Goal: Task Accomplishment & Management: Use online tool/utility

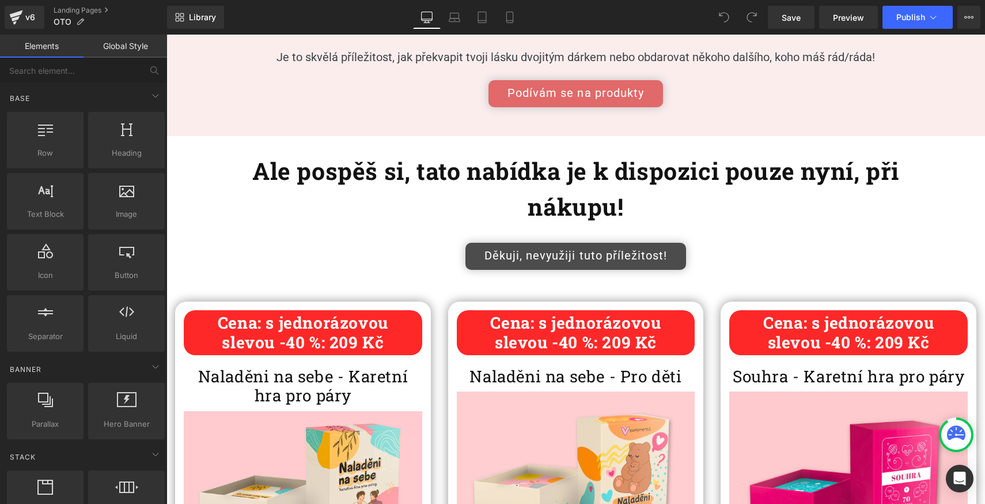
scroll to position [240, 0]
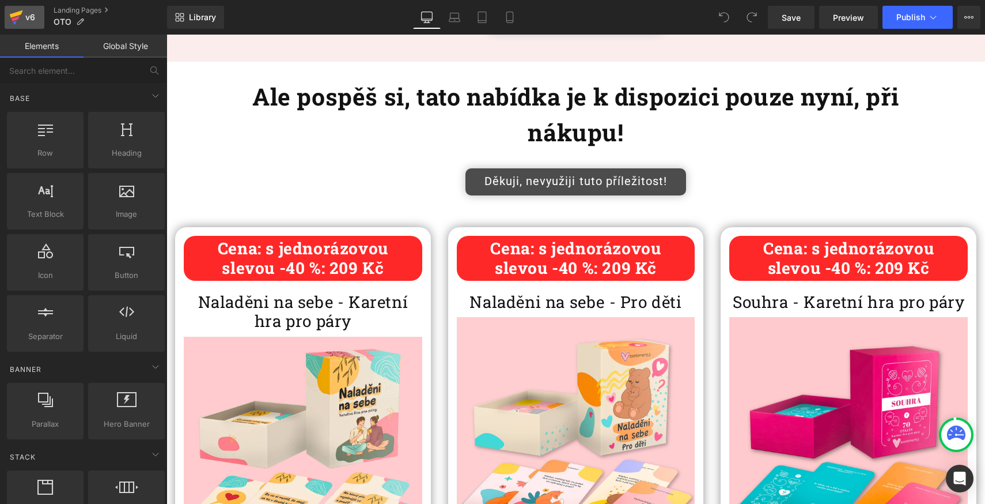
click at [30, 19] on div "v6" at bounding box center [30, 17] width 14 height 15
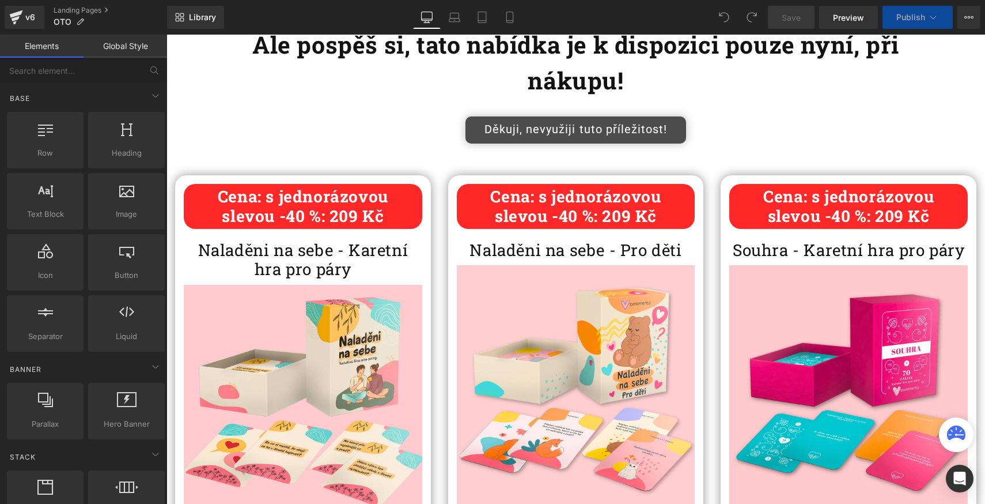
scroll to position [364, 0]
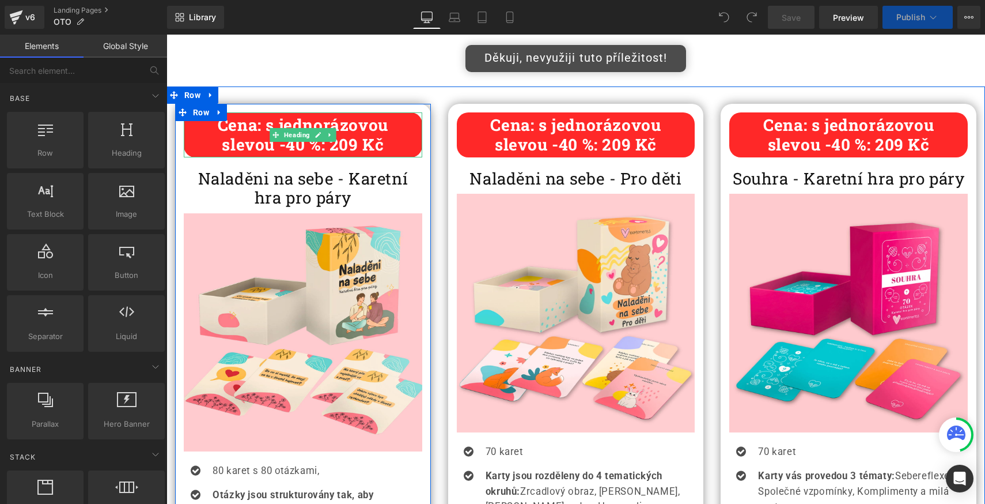
click at [344, 148] on b "slevou -40 %: 209 Kč" at bounding box center [303, 144] width 162 height 21
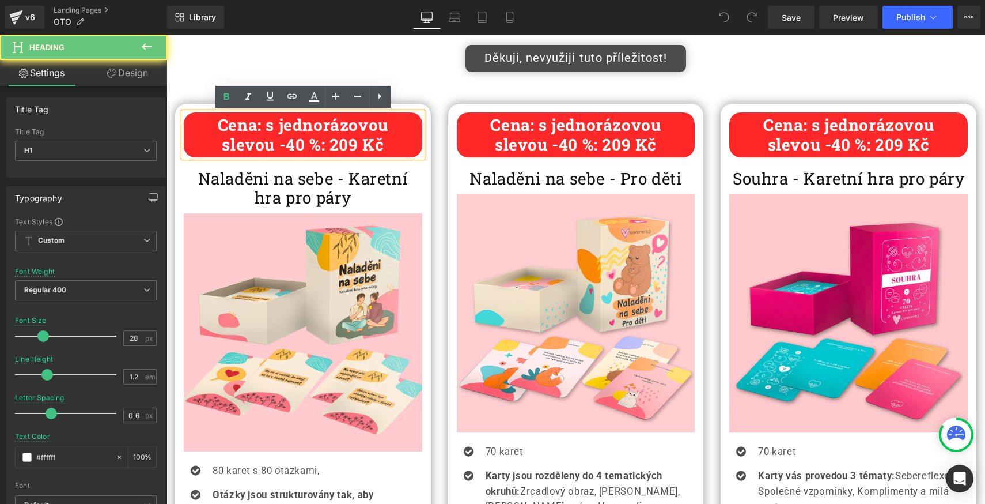
click at [345, 144] on b "slevou -40 %: 209 Kč" at bounding box center [303, 144] width 162 height 21
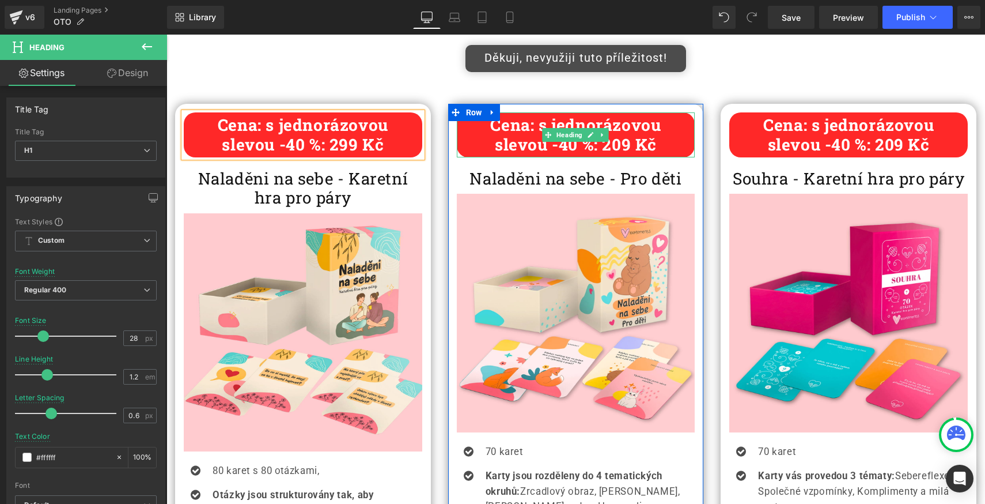
click at [619, 145] on b "slevou -40 %: 209 Kč" at bounding box center [576, 144] width 162 height 21
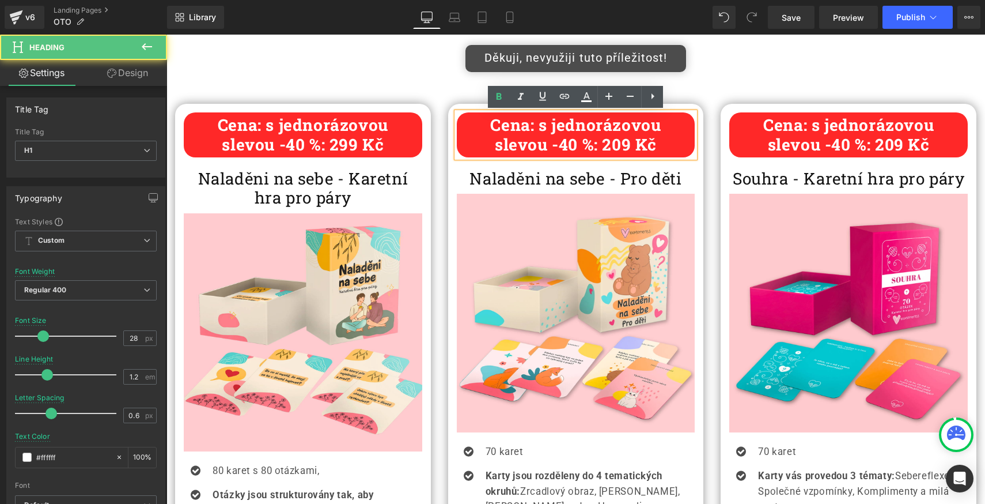
click at [619, 145] on b "slevou -40 %: 209 Kč" at bounding box center [576, 144] width 162 height 21
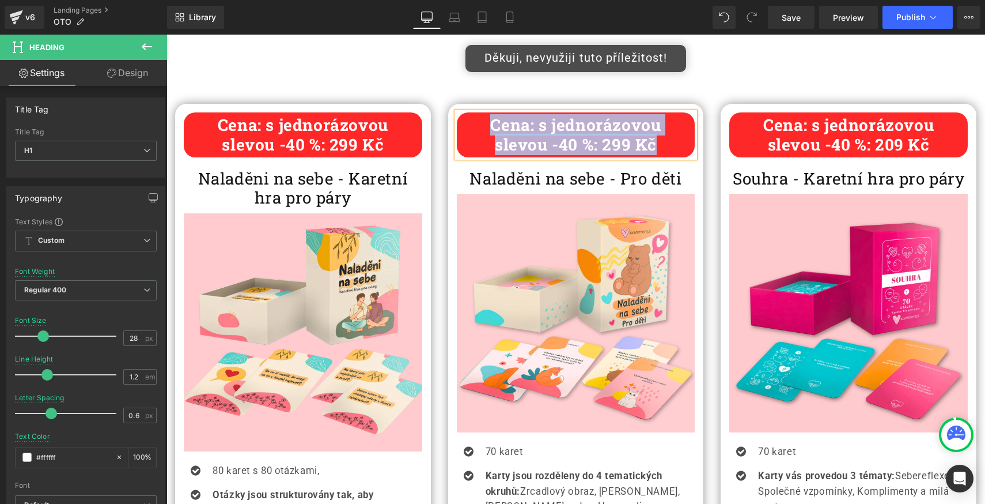
copy div "Cena: s jednorázovou slevou -40 %: 299 Kč"
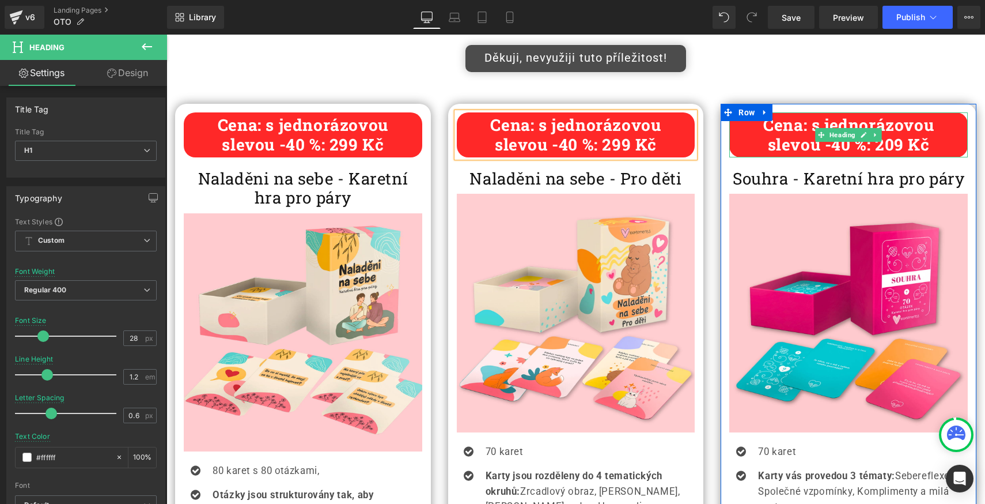
click at [859, 148] on b "slevou -40 %: 209 Kč" at bounding box center [849, 144] width 162 height 21
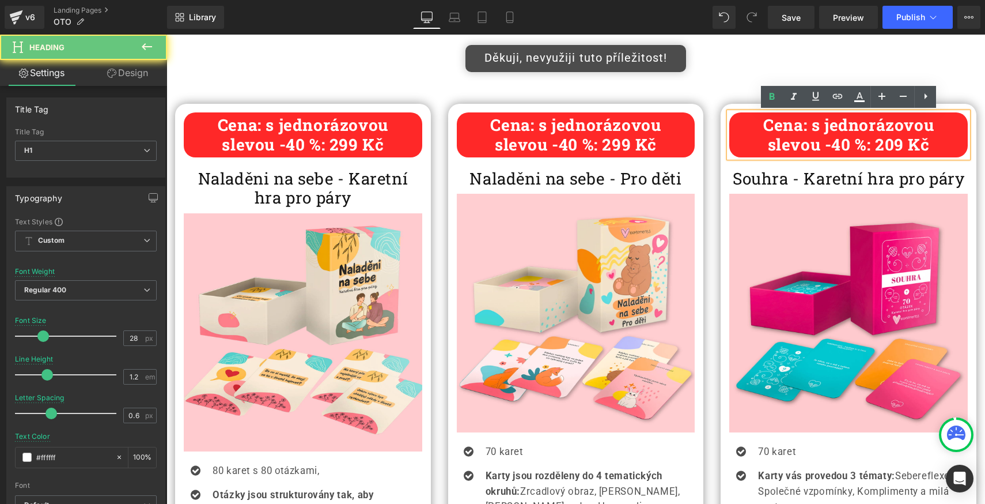
click at [851, 148] on b "slevou -40 %: 209 Kč" at bounding box center [849, 144] width 162 height 21
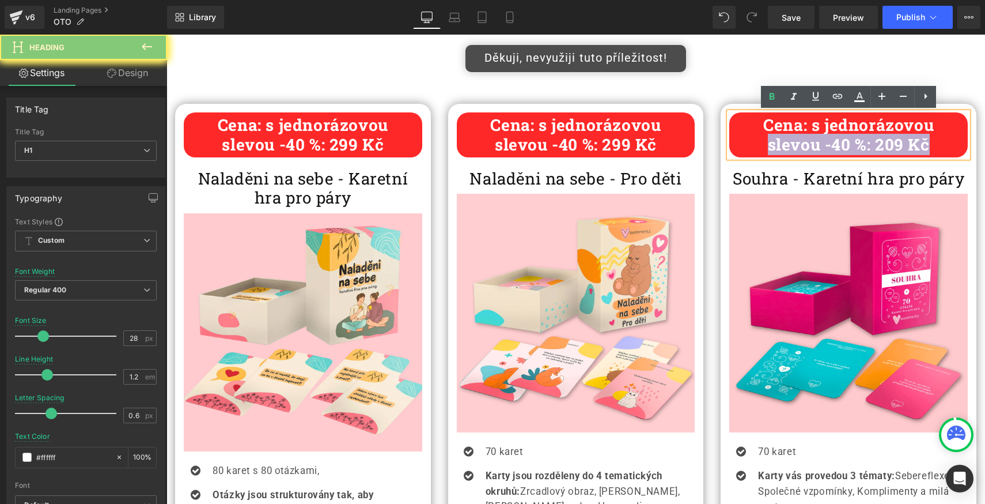
click at [851, 148] on b "slevou -40 %: 209 Kč" at bounding box center [849, 144] width 162 height 21
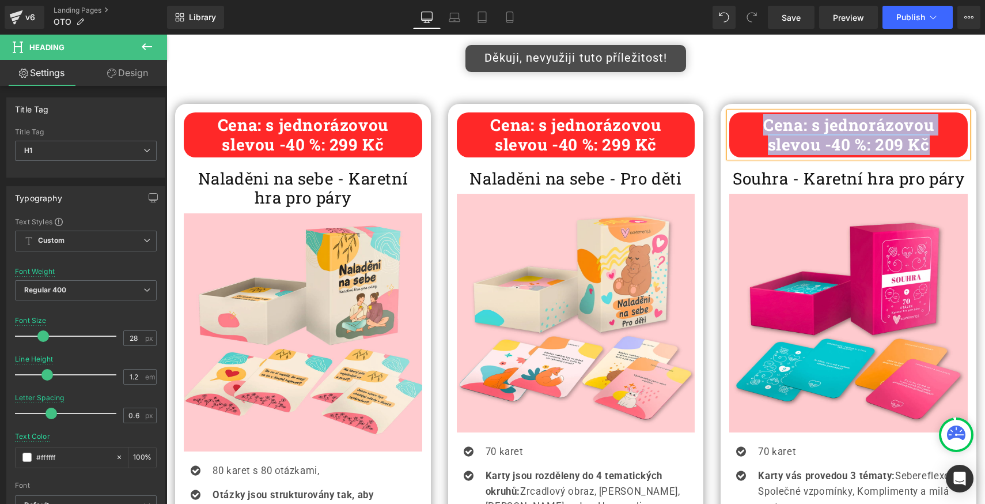
paste div
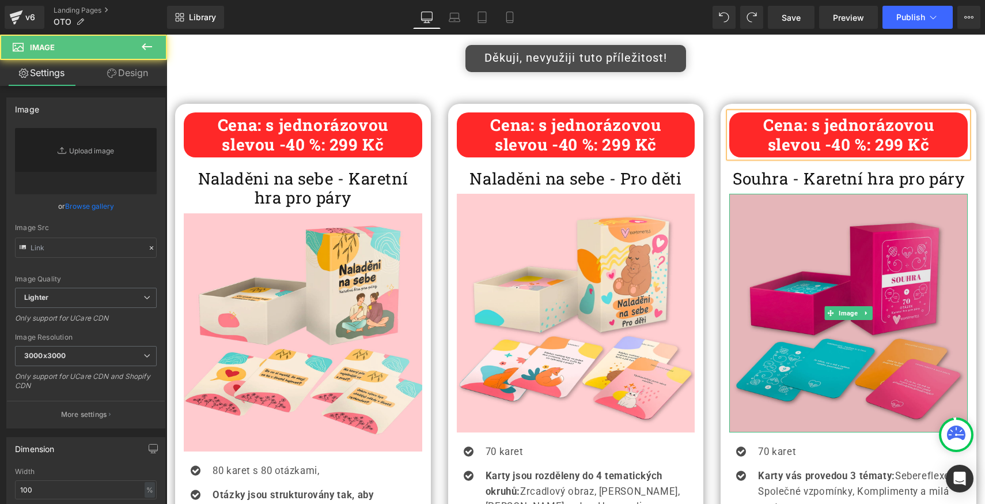
click at [841, 235] on img at bounding box center [848, 313] width 239 height 239
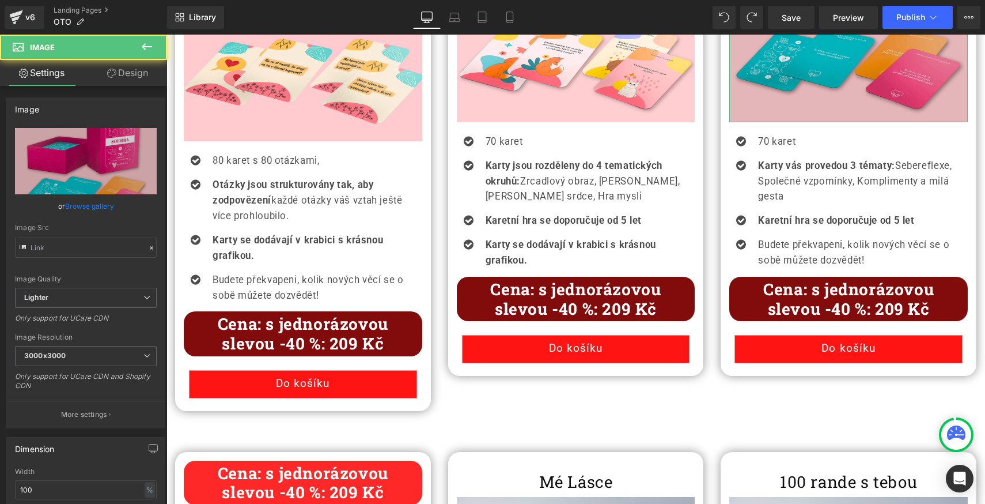
scroll to position [770, 0]
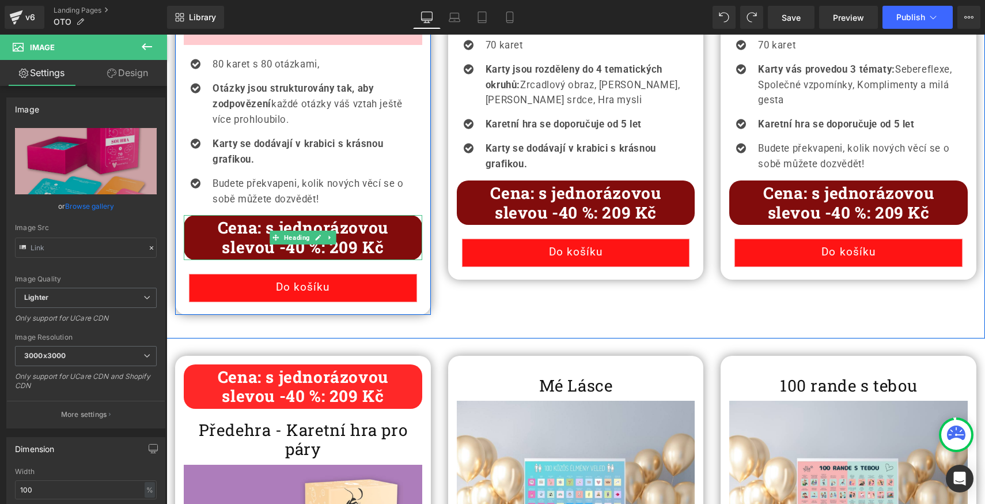
click at [343, 240] on b "slevou -40 %: 209 Kč" at bounding box center [303, 246] width 162 height 21
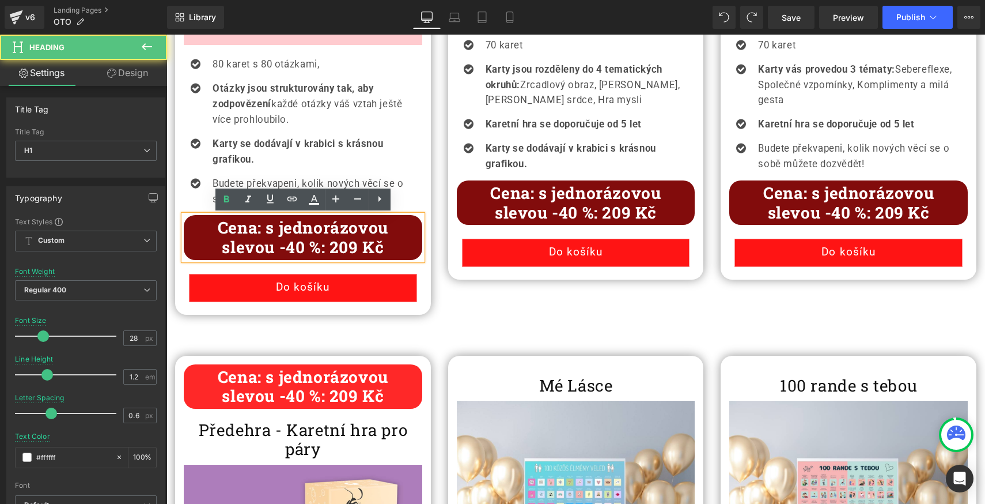
click at [345, 242] on b "slevou -40 %: 209 Kč" at bounding box center [303, 246] width 162 height 21
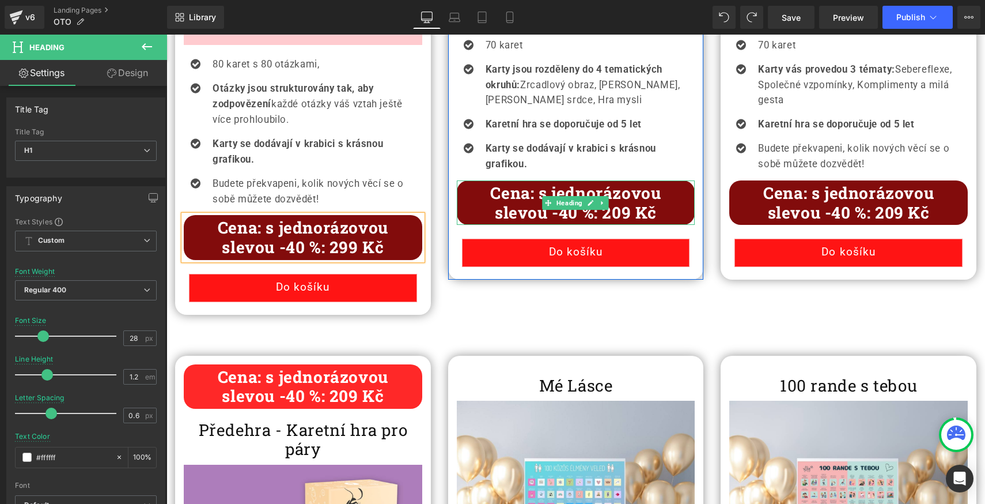
click at [612, 209] on b "slevou -40 %: 209 Kč" at bounding box center [576, 212] width 162 height 21
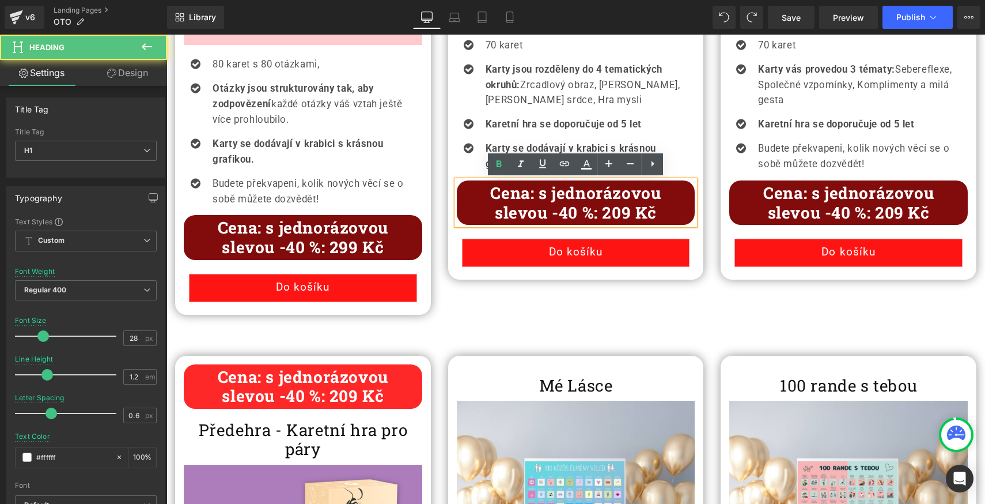
click at [616, 209] on b "slevou -40 %: 209 Kč" at bounding box center [576, 212] width 162 height 21
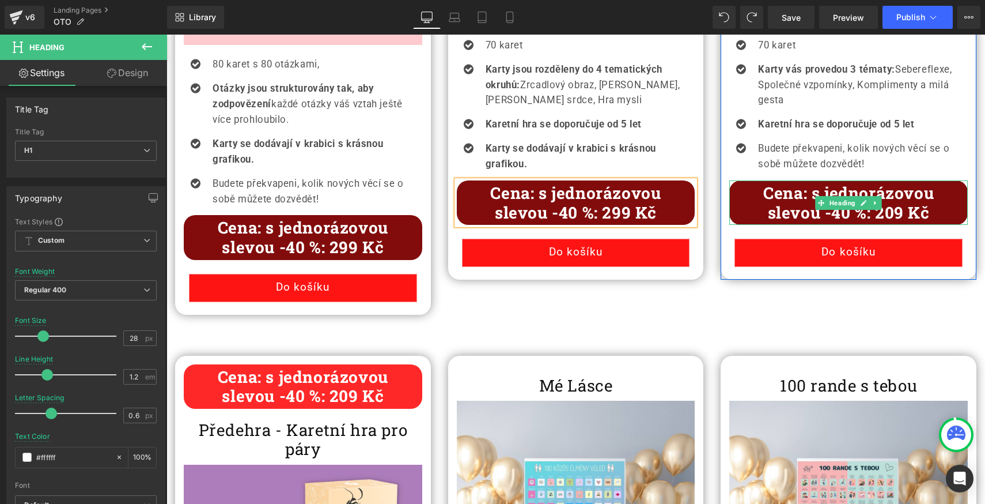
click at [895, 210] on b "slevou -40 %: 209 Kč" at bounding box center [849, 212] width 162 height 21
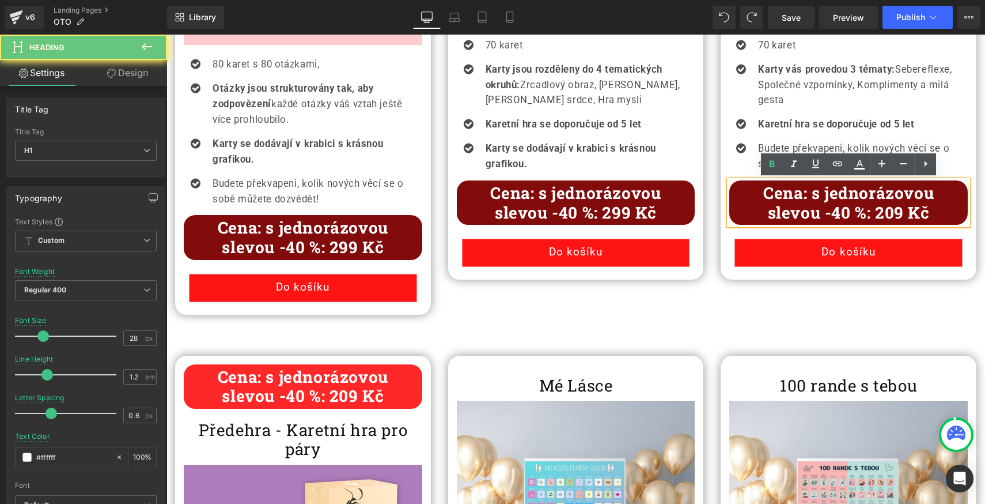
click at [893, 210] on b "slevou -40 %: 209 Kč" at bounding box center [849, 212] width 162 height 21
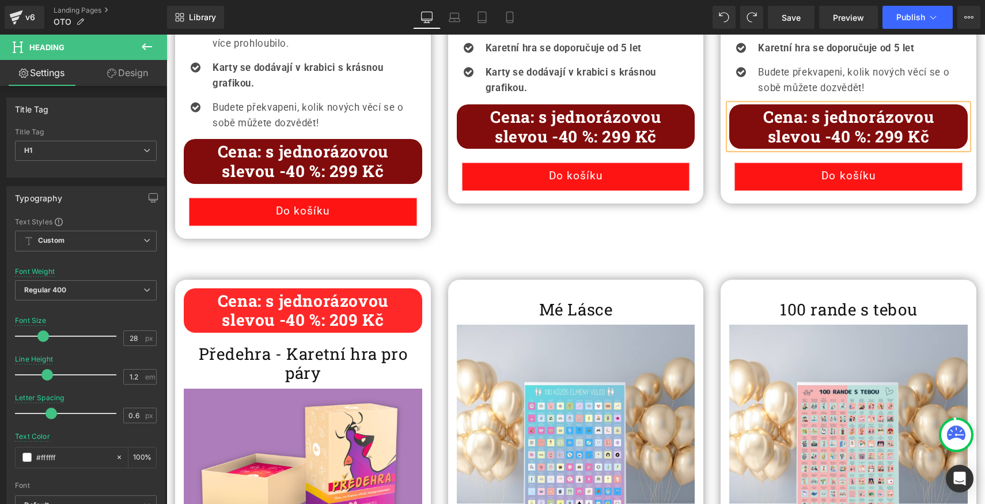
scroll to position [1050, 0]
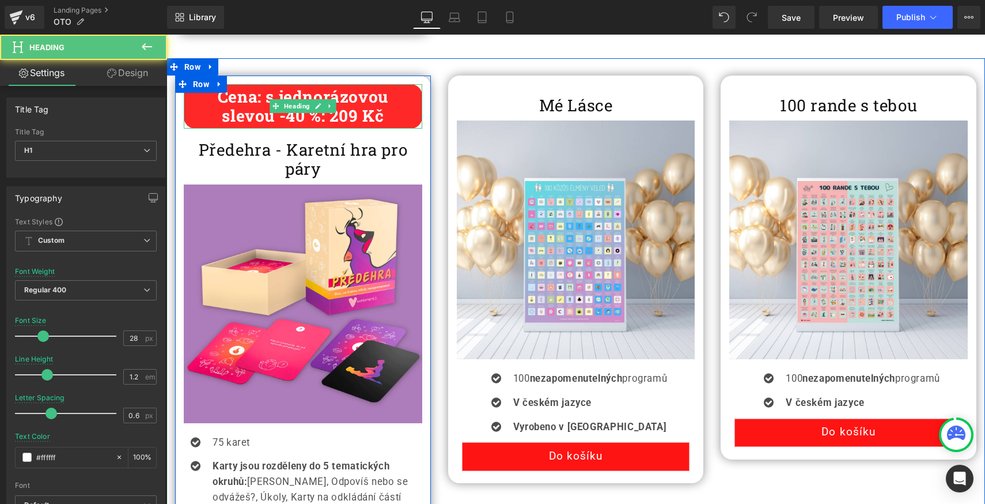
click at [347, 112] on b "slevou -40 %: 209 Kč" at bounding box center [303, 115] width 162 height 21
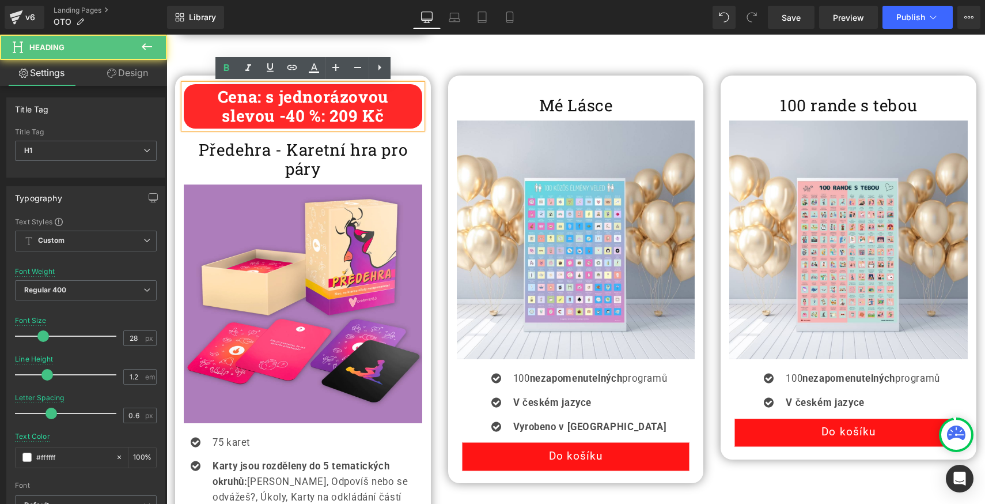
click at [346, 114] on b "slevou -40 %: 209 Kč" at bounding box center [303, 115] width 162 height 21
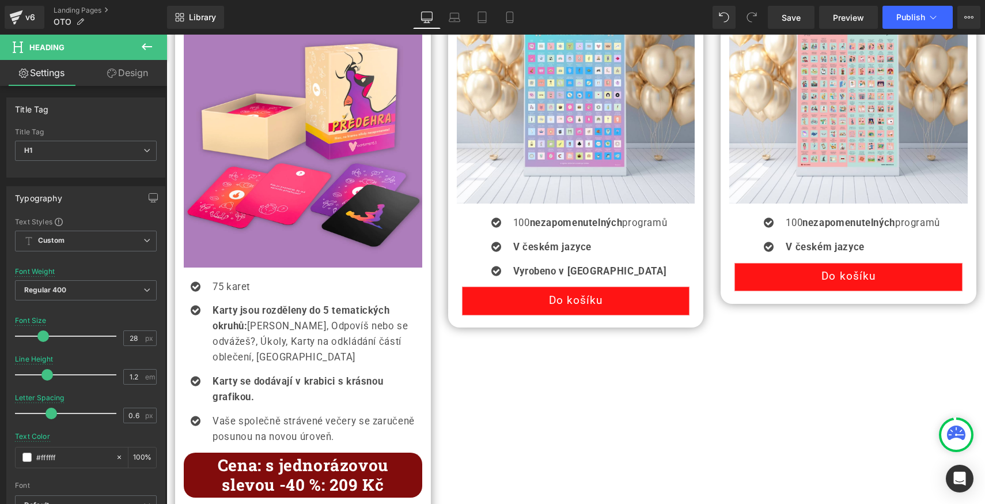
scroll to position [1252, 0]
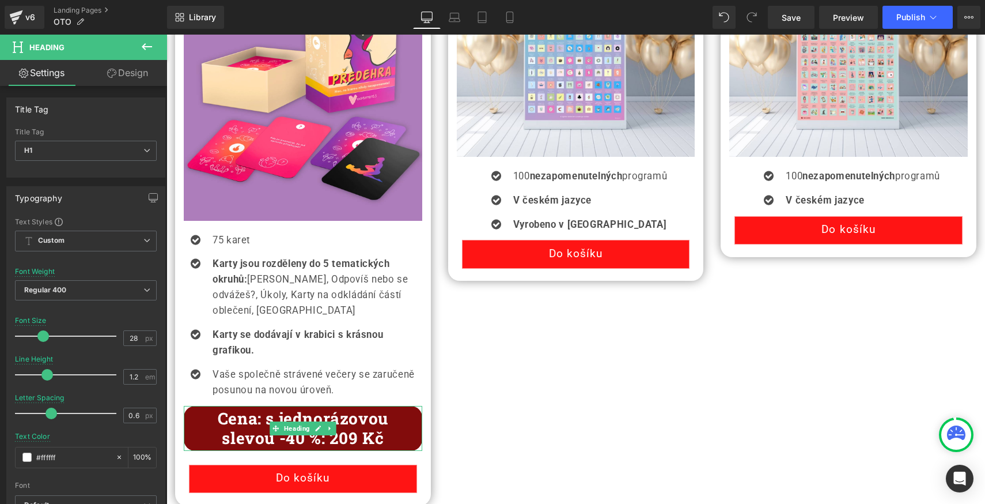
click at [340, 427] on b "slevou -40 %: 209 Kč" at bounding box center [303, 437] width 162 height 21
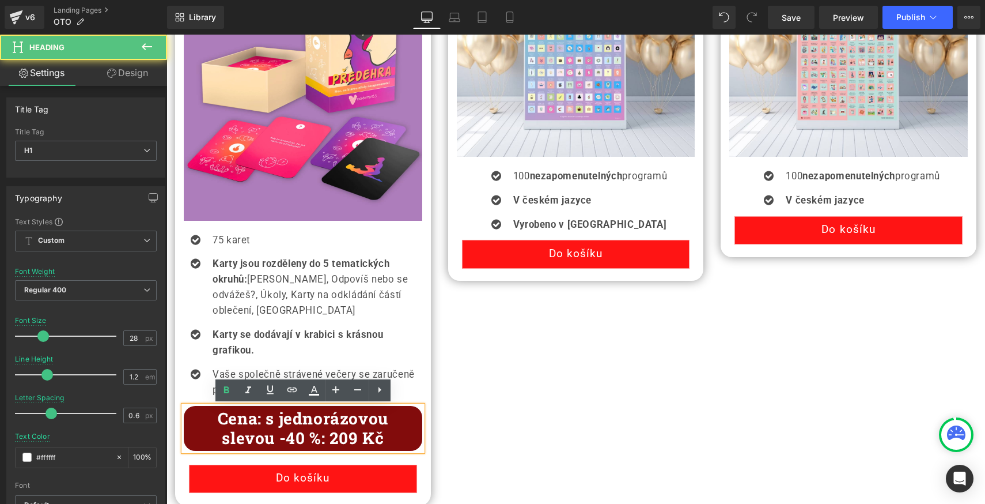
click at [350, 440] on b "slevou -40 %: 209 Kč" at bounding box center [303, 437] width 162 height 21
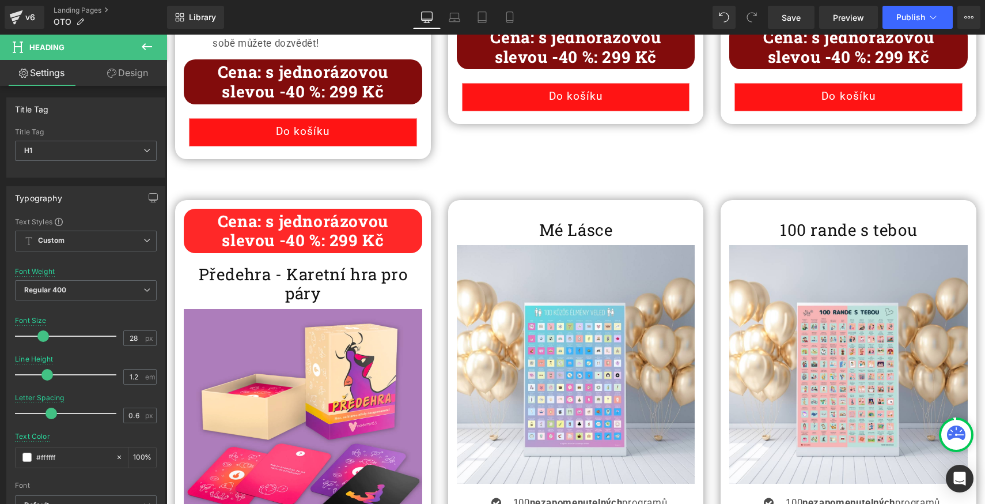
scroll to position [878, 0]
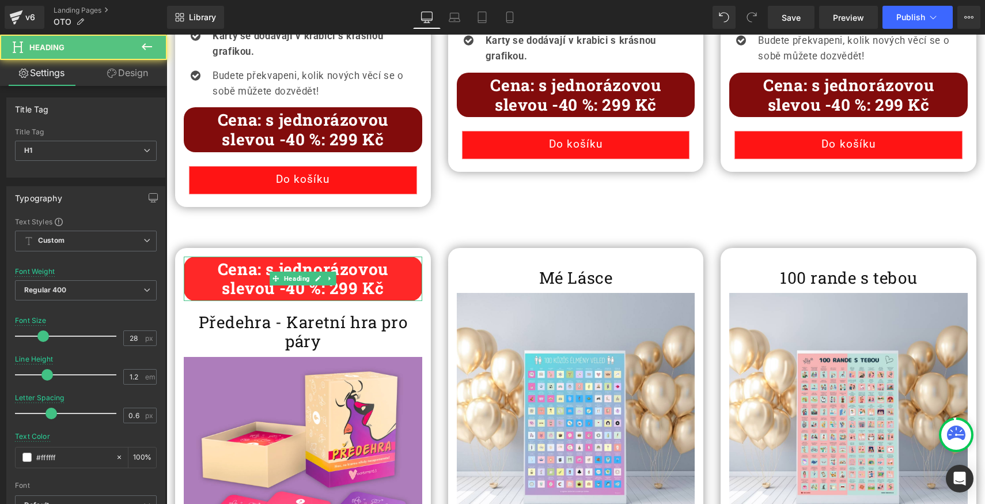
click at [235, 274] on b "Cena: s jednorázovou" at bounding box center [303, 268] width 171 height 21
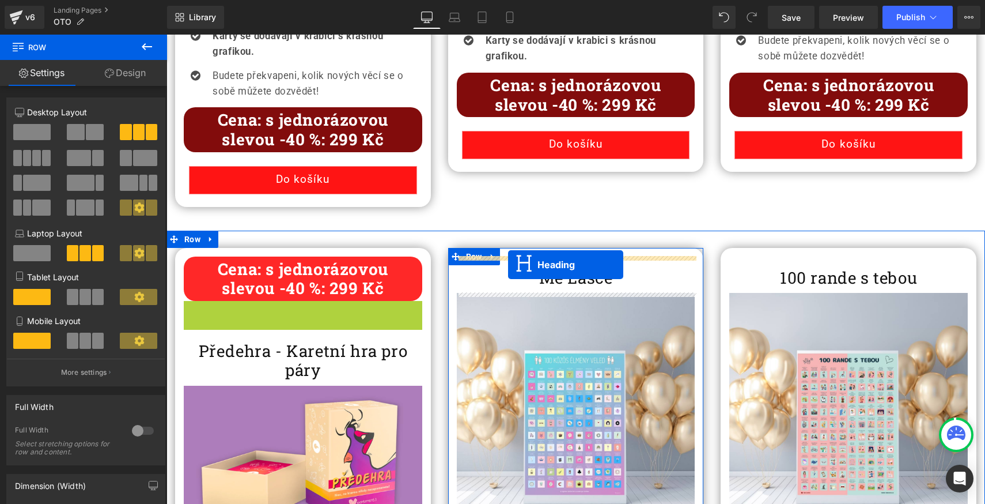
drag, startPoint x: 274, startPoint y: 324, endPoint x: 508, endPoint y: 264, distance: 242.1
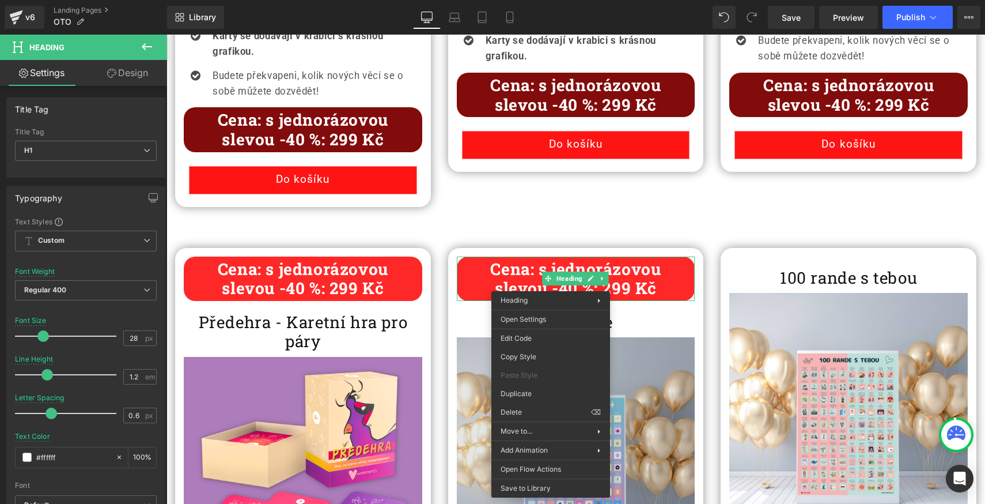
drag, startPoint x: 685, startPoint y: 426, endPoint x: 518, endPoint y: 391, distance: 170.1
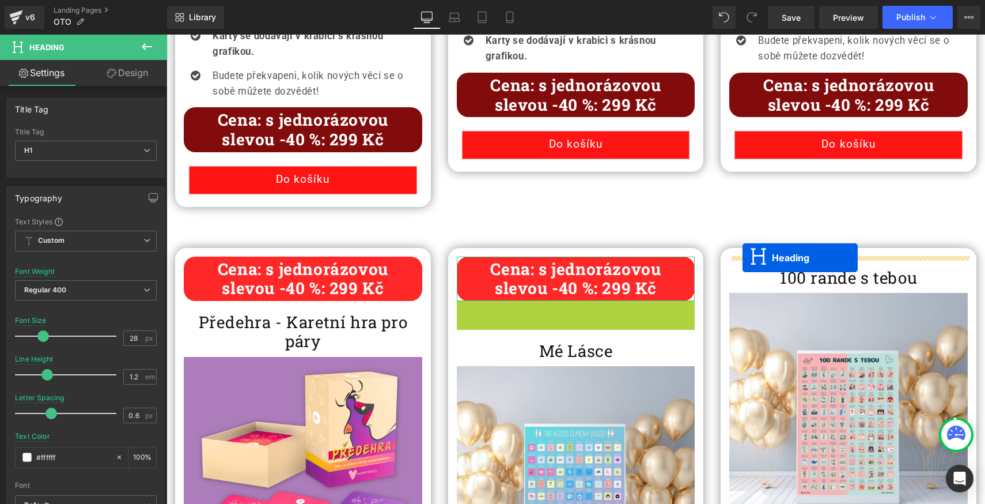
drag, startPoint x: 553, startPoint y: 322, endPoint x: 743, endPoint y: 258, distance: 200.1
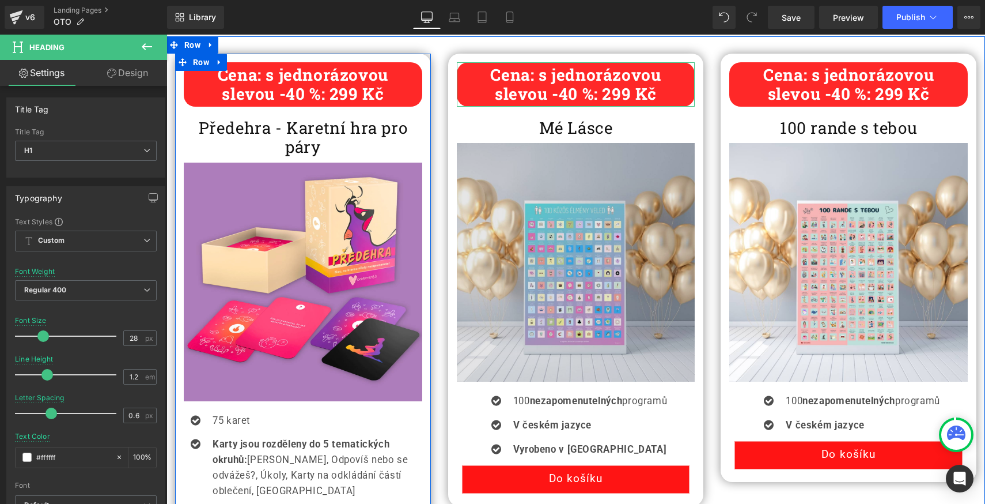
scroll to position [1049, 0]
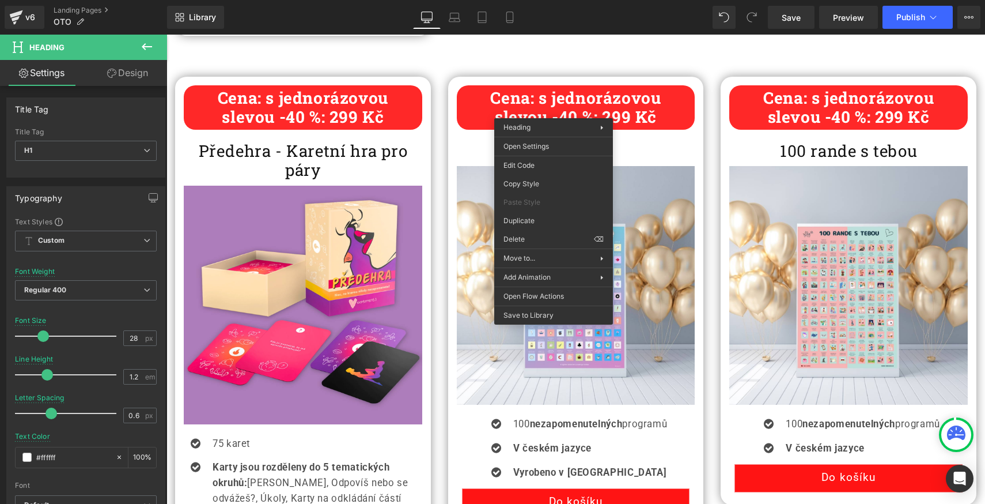
click at [548, 104] on div "Cena: s jednorázovou slevou -40 %: 299 Kč Heading" at bounding box center [576, 107] width 239 height 44
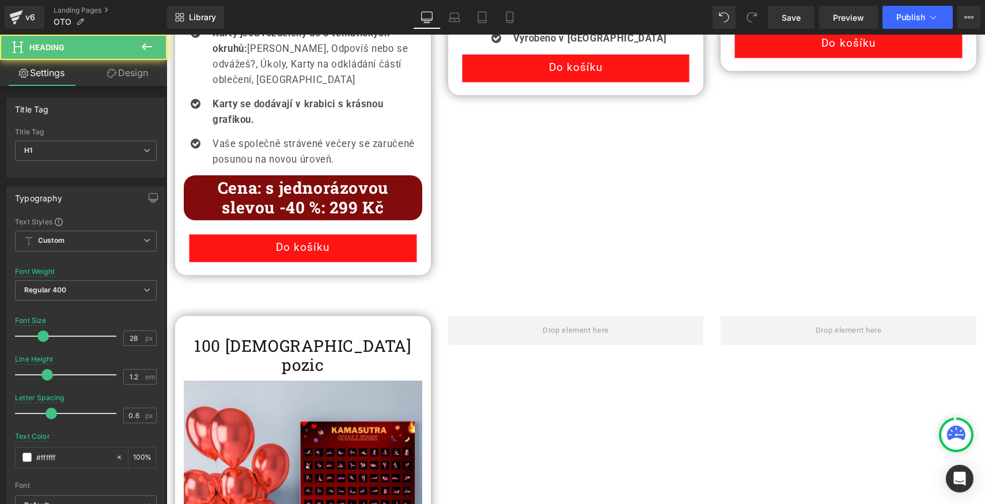
scroll to position [1547, 0]
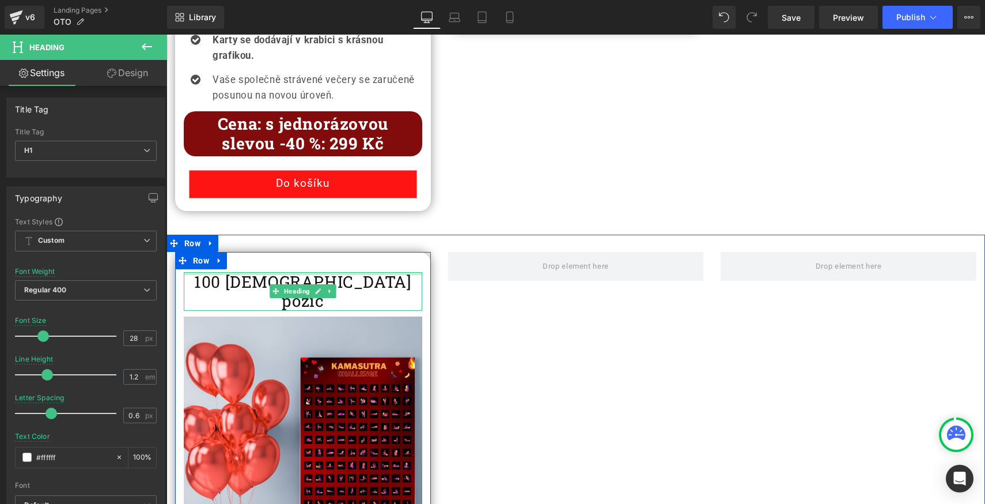
click at [271, 272] on div at bounding box center [303, 273] width 239 height 3
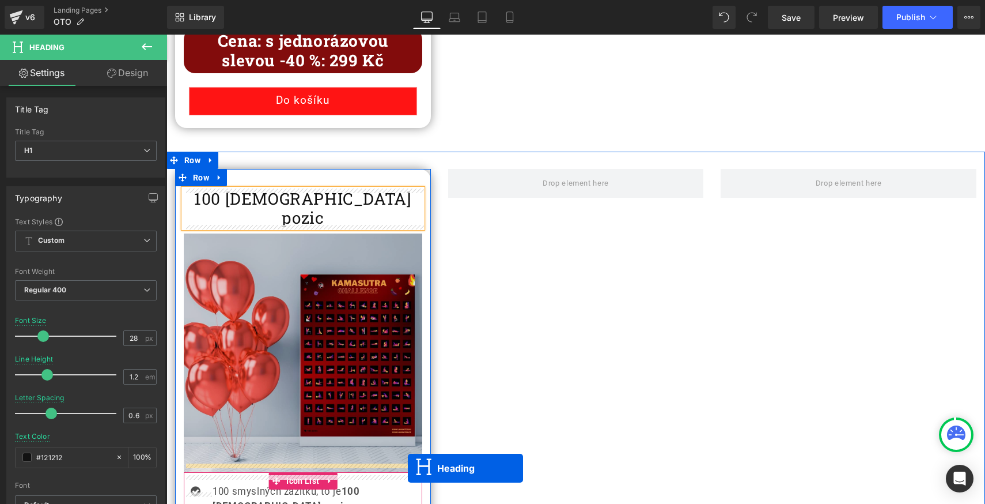
scroll to position [1641, 0]
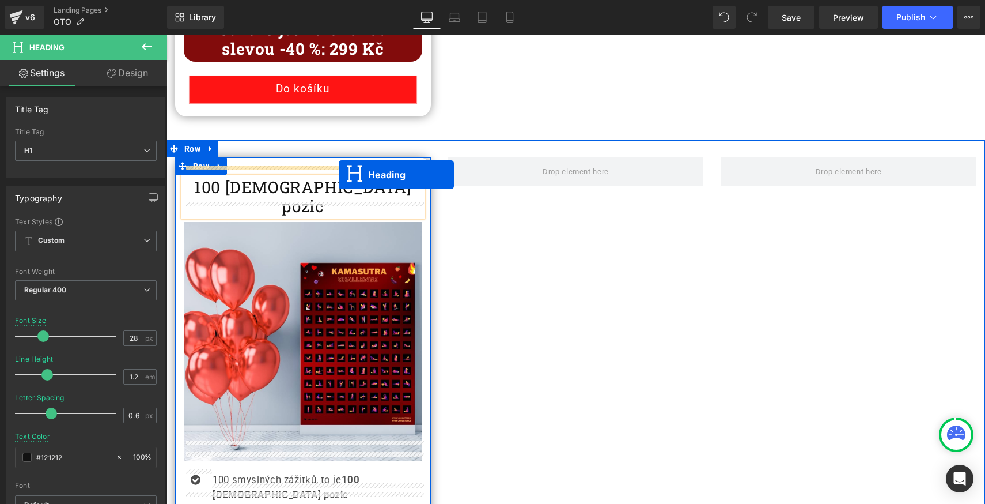
drag, startPoint x: 547, startPoint y: 206, endPoint x: 339, endPoint y: 175, distance: 210.3
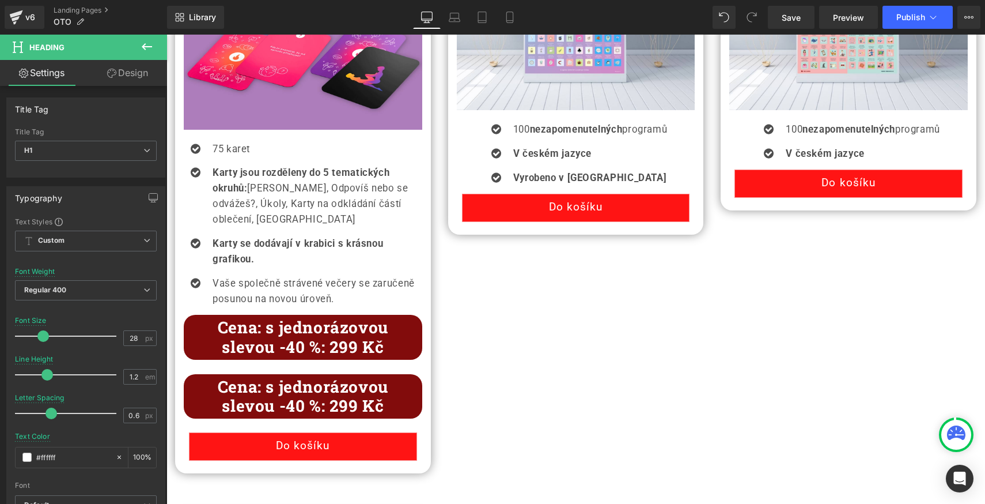
scroll to position [1302, 0]
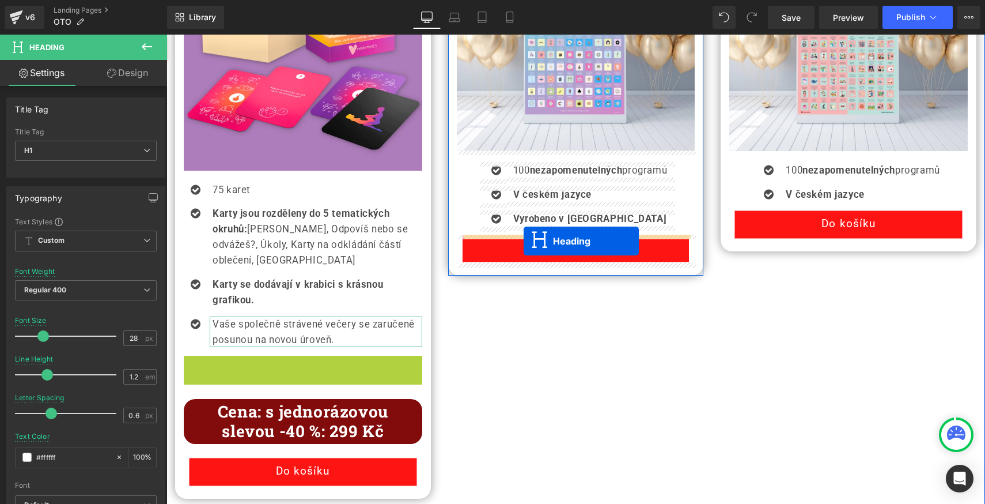
drag, startPoint x: 274, startPoint y: 375, endPoint x: 524, endPoint y: 240, distance: 283.8
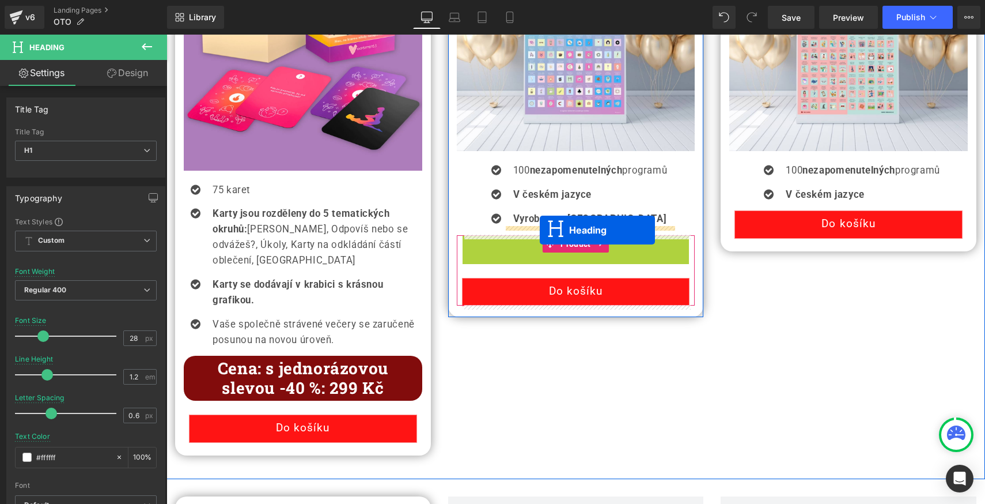
drag, startPoint x: 545, startPoint y: 261, endPoint x: 539, endPoint y: 230, distance: 31.6
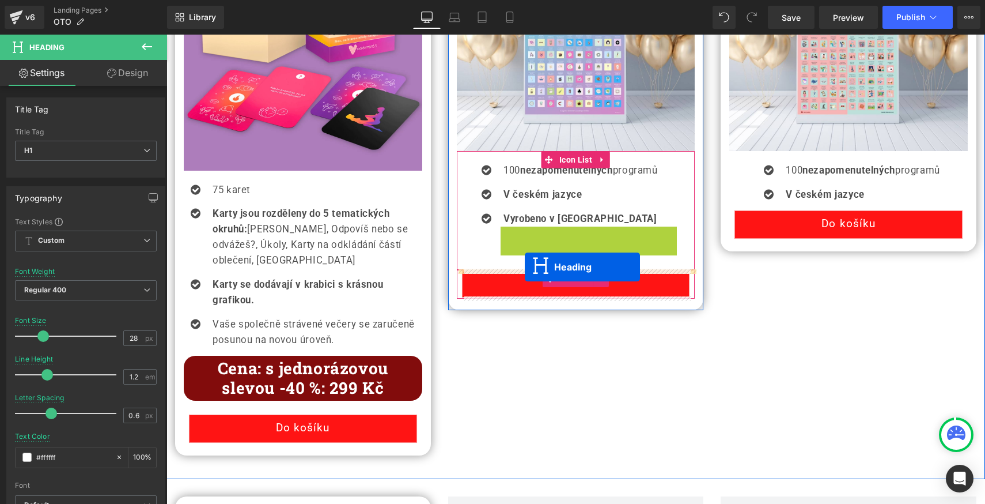
drag, startPoint x: 563, startPoint y: 249, endPoint x: 525, endPoint y: 267, distance: 42.0
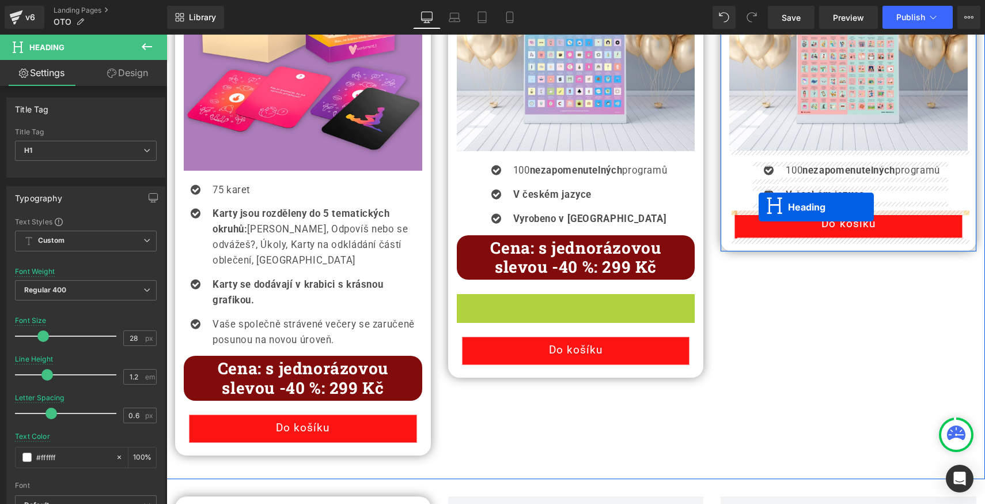
drag, startPoint x: 546, startPoint y: 314, endPoint x: 759, endPoint y: 207, distance: 238.1
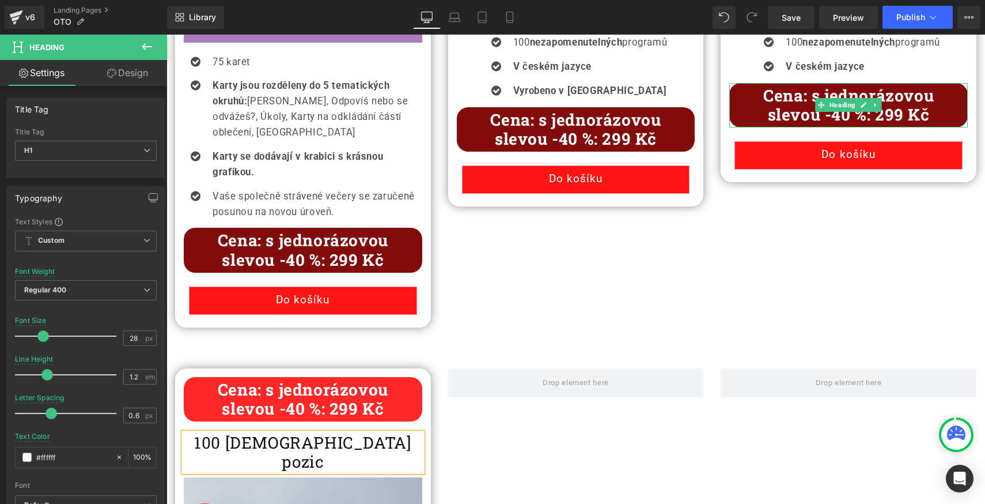
scroll to position [1305, 0]
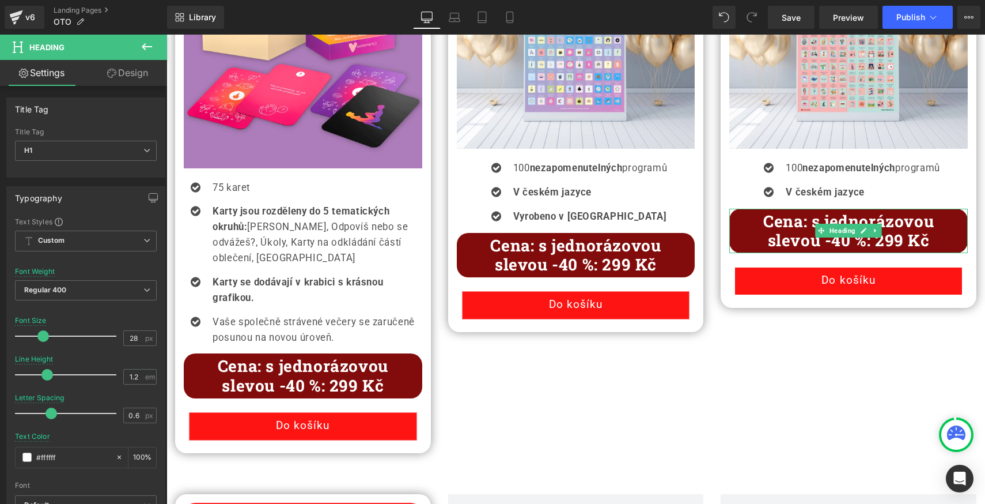
drag, startPoint x: 959, startPoint y: 373, endPoint x: 792, endPoint y: 339, distance: 170.1
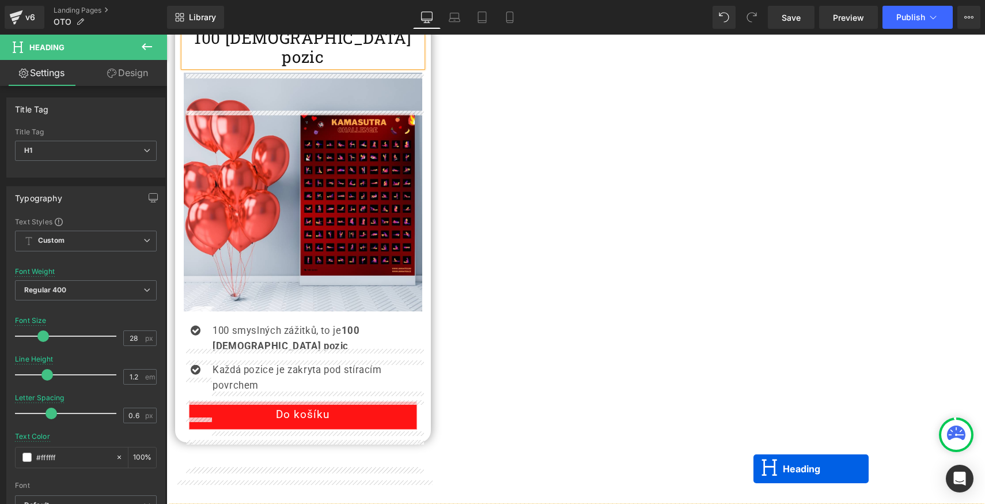
scroll to position [1869, 0]
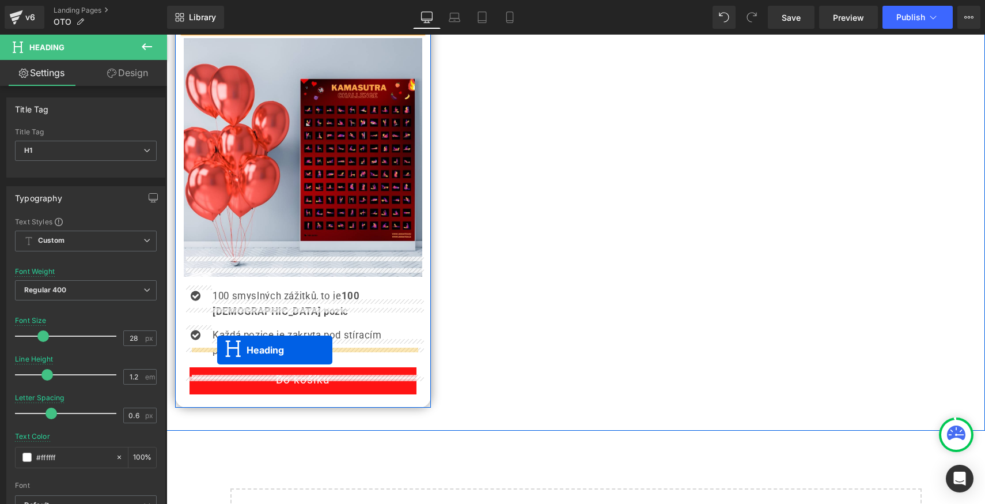
drag, startPoint x: 818, startPoint y: 286, endPoint x: 217, endPoint y: 349, distance: 604.3
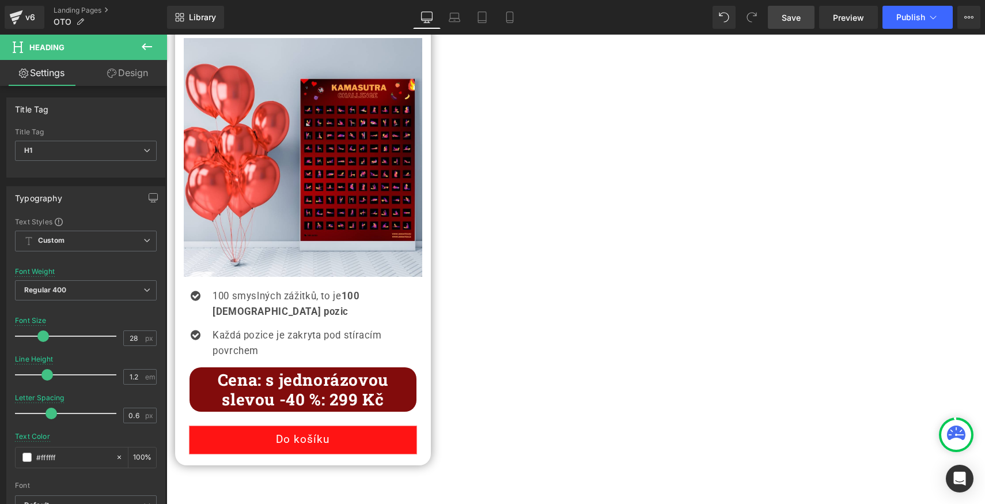
click at [794, 19] on span "Save" at bounding box center [791, 18] width 19 height 12
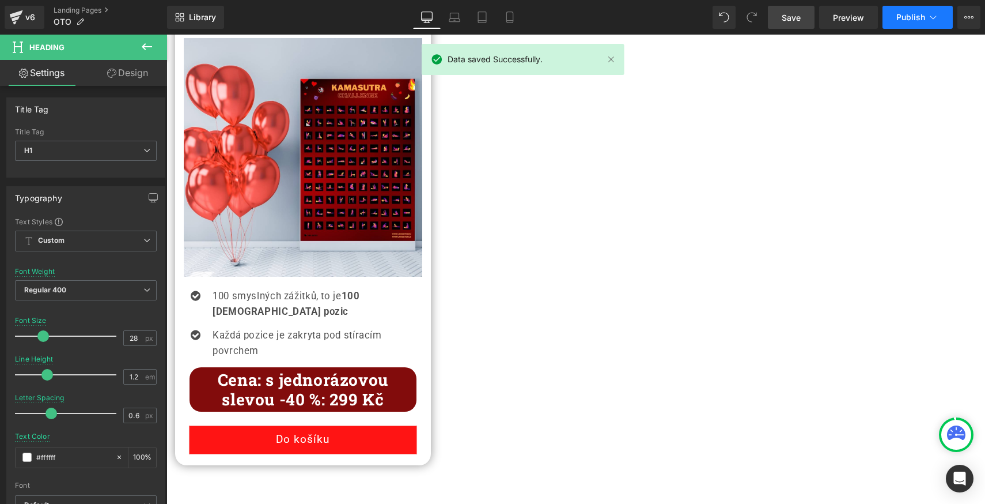
click at [906, 20] on span "Publish" at bounding box center [911, 17] width 29 height 9
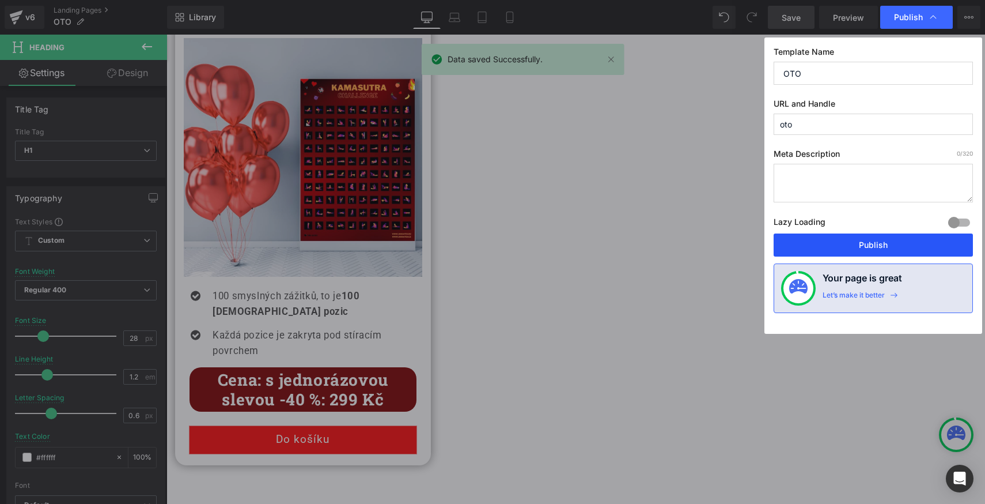
click at [830, 242] on button "Publish" at bounding box center [873, 244] width 199 height 23
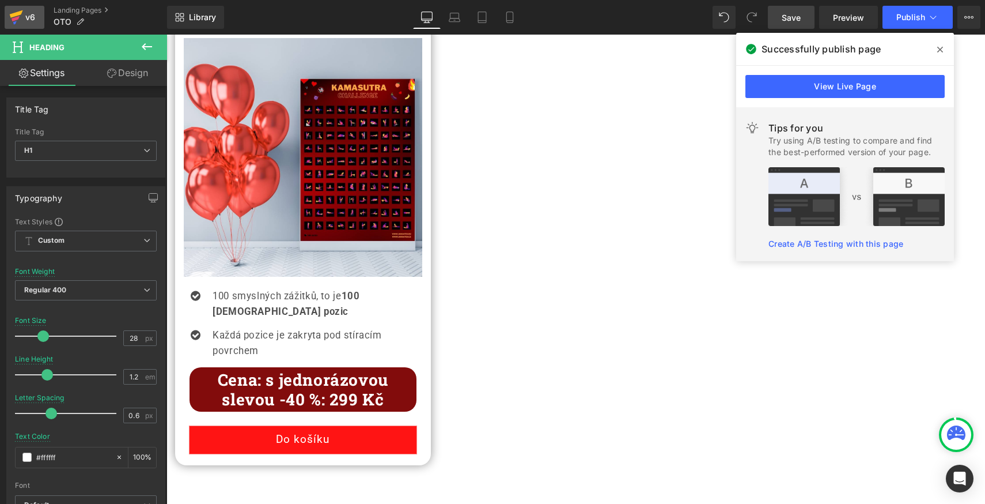
click at [22, 18] on icon at bounding box center [16, 17] width 14 height 29
